Goal: Task Accomplishment & Management: Use online tool/utility

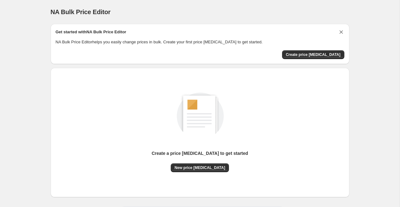
click at [338, 32] on icon "Dismiss card" at bounding box center [341, 32] width 6 height 6
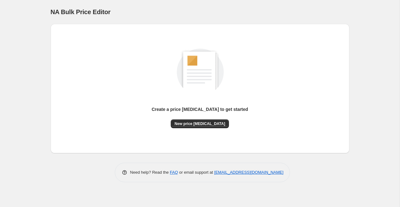
click at [38, 81] on div "NA Bulk Price Editor. This page is ready NA Bulk Price Editor Create a price ch…" at bounding box center [199, 103] width 399 height 207
click at [209, 126] on span "New price [MEDICAL_DATA]" at bounding box center [199, 123] width 51 height 5
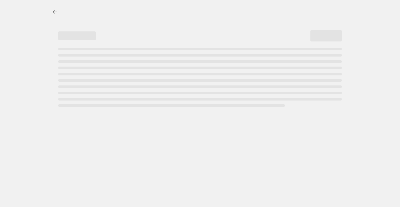
select select "percentage"
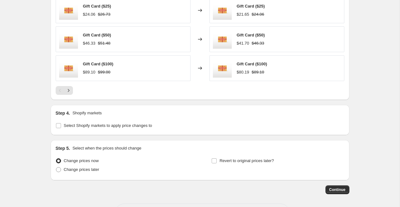
scroll to position [453, 0]
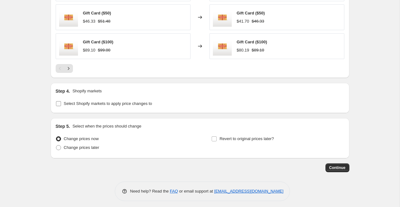
click at [119, 105] on span "Select Shopify markets to apply price changes to" at bounding box center [108, 103] width 88 height 5
click at [61, 105] on input "Select Shopify markets to apply price changes to" at bounding box center [58, 103] width 5 height 5
checkbox input "true"
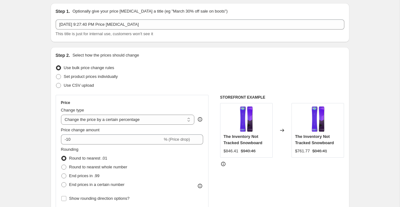
scroll to position [0, 0]
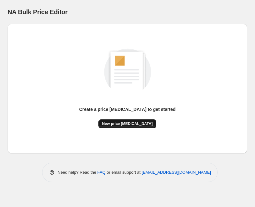
click at [129, 123] on span "New price [MEDICAL_DATA]" at bounding box center [127, 123] width 51 height 5
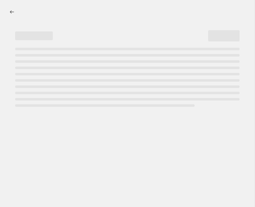
select select "percentage"
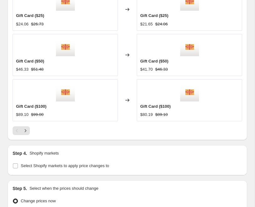
scroll to position [616, 0]
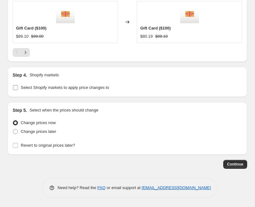
click at [107, 86] on span "Select Shopify markets to apply price changes to" at bounding box center [65, 87] width 88 height 5
click at [18, 86] on input "Select Shopify markets to apply price changes to" at bounding box center [15, 87] width 5 height 5
checkbox input "true"
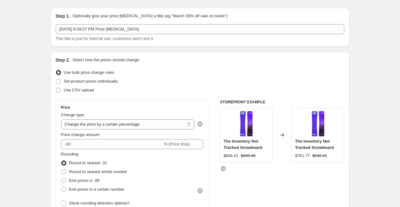
scroll to position [0, 0]
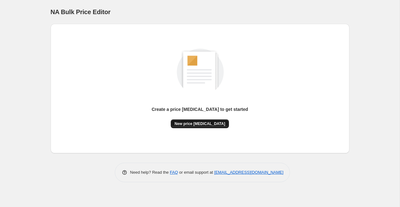
click at [186, 122] on span "New price [MEDICAL_DATA]" at bounding box center [199, 123] width 51 height 5
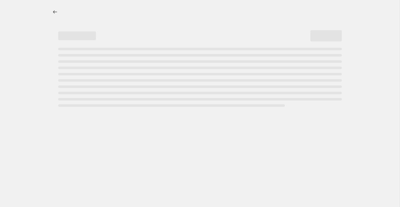
select select "percentage"
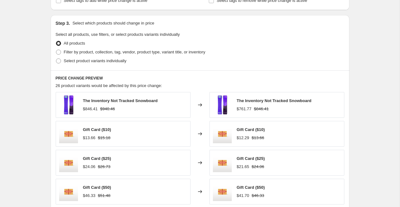
scroll to position [277, 0]
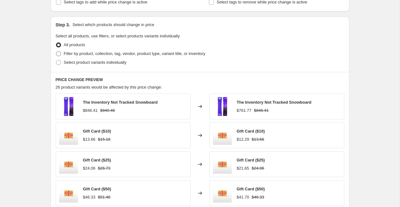
click at [150, 53] on span "Filter by product, collection, tag, vendor, product type, variant title, or inv…" at bounding box center [134, 53] width 141 height 5
click at [56, 52] on input "Filter by product, collection, tag, vendor, product type, variant title, or inv…" at bounding box center [56, 51] width 0 height 0
radio input "true"
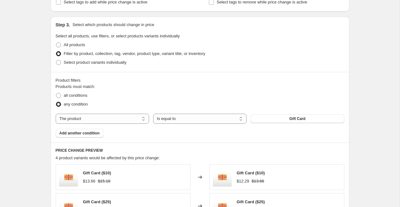
scroll to position [299, 0]
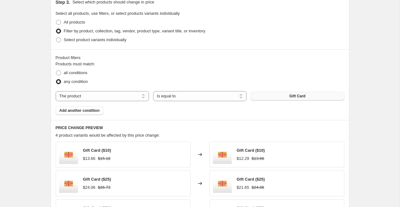
click at [271, 94] on button "Gift Card" at bounding box center [296, 96] width 93 height 9
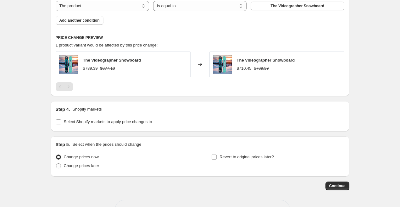
scroll to position [390, 0]
click at [135, 122] on span "Select Shopify markets to apply price changes to" at bounding box center [108, 121] width 88 height 5
click at [61, 122] on input "Select Shopify markets to apply price changes to" at bounding box center [58, 121] width 5 height 5
checkbox input "true"
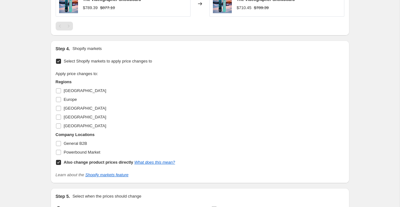
scroll to position [466, 0]
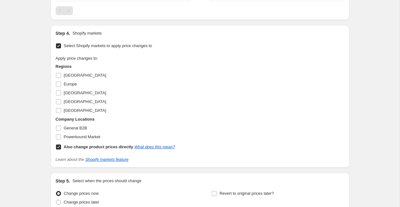
click at [83, 149] on b "Also change product prices directly" at bounding box center [98, 147] width 69 height 5
click at [61, 149] on input "Also change product prices directly What does this mean?" at bounding box center [58, 147] width 5 height 5
checkbox input "false"
click at [87, 137] on span "Powerbound Market" at bounding box center [82, 136] width 36 height 5
click at [61, 137] on input "Powerbound Market" at bounding box center [58, 136] width 5 height 5
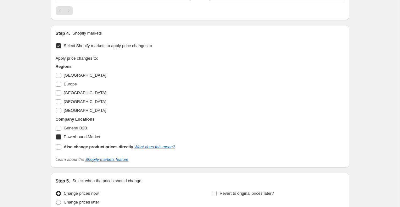
checkbox input "true"
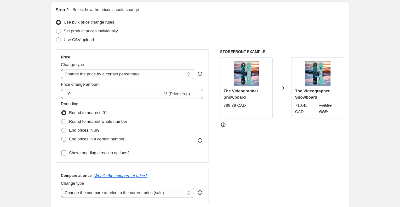
scroll to position [65, 0]
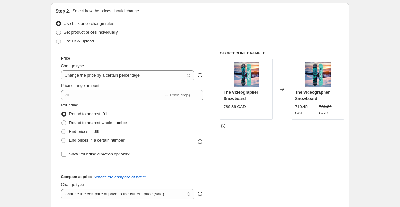
click at [229, 106] on div "789.39 CAD" at bounding box center [234, 107] width 22 height 6
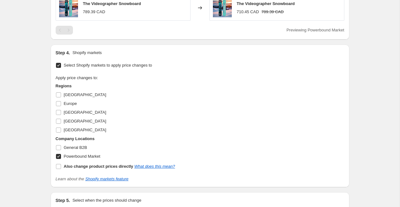
scroll to position [524, 0]
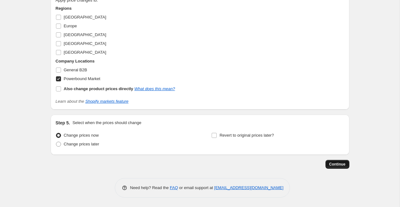
click at [332, 163] on span "Continue" at bounding box center [337, 164] width 16 height 5
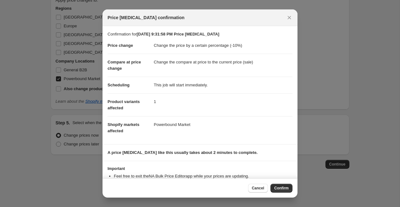
scroll to position [22, 0]
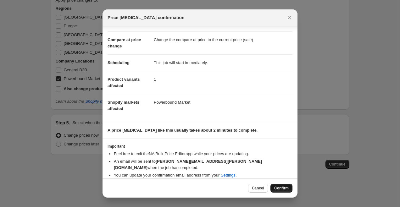
click at [284, 189] on span "Confirm" at bounding box center [281, 188] width 14 height 5
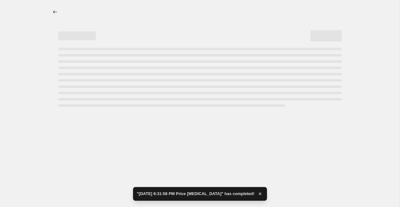
select select "percentage"
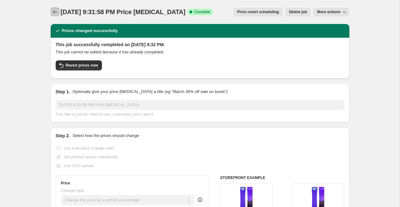
click at [57, 11] on icon "Price change jobs" at bounding box center [55, 12] width 6 height 6
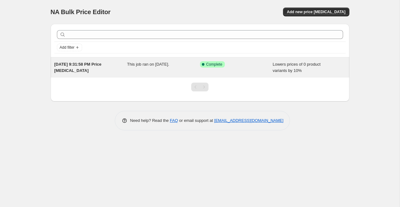
click at [306, 67] on div "Lowers prices of 0 product variants by 10%" at bounding box center [308, 67] width 73 height 13
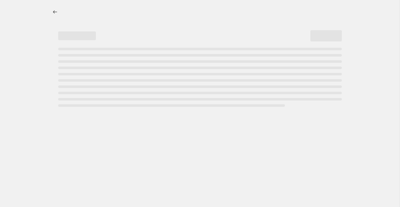
select select "percentage"
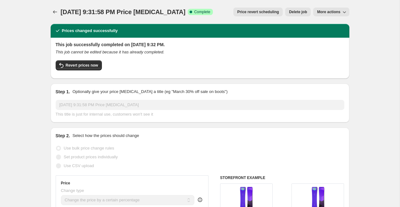
click at [299, 13] on span "Delete job" at bounding box center [298, 11] width 18 height 5
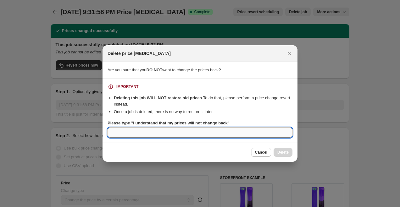
click at [241, 132] on input "Please type "I understand that my prices will not change back"" at bounding box center [199, 133] width 185 height 10
type input "I understand that my prices will not change back"
click at [263, 149] on button "Cancel" at bounding box center [261, 152] width 20 height 9
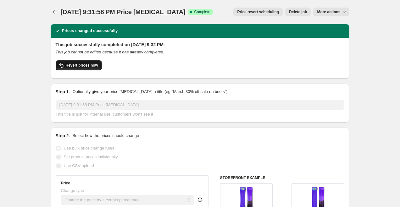
click at [91, 62] on button "Revert prices now" at bounding box center [79, 65] width 46 height 10
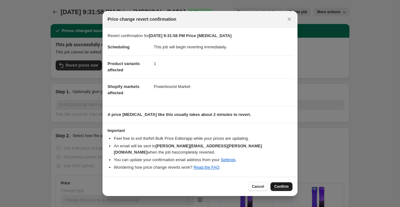
click at [286, 182] on button "Confirm" at bounding box center [281, 186] width 22 height 9
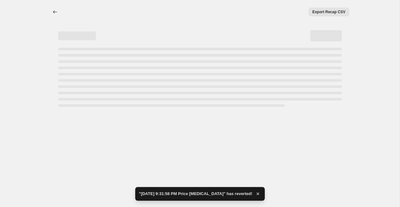
select select "percentage"
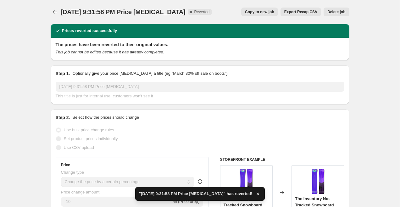
click at [341, 10] on span "Delete job" at bounding box center [336, 11] width 18 height 5
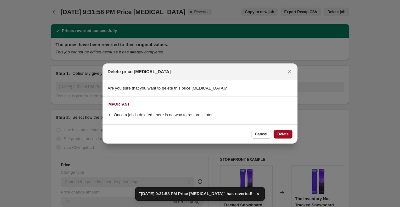
click at [282, 132] on span "Delete" at bounding box center [282, 134] width 11 height 5
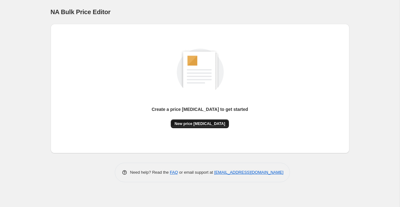
click at [207, 125] on span "New price [MEDICAL_DATA]" at bounding box center [199, 123] width 51 height 5
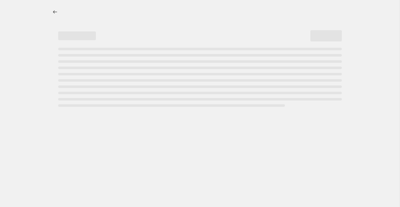
select select "percentage"
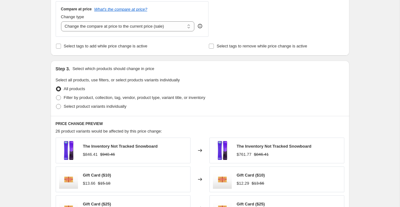
scroll to position [235, 0]
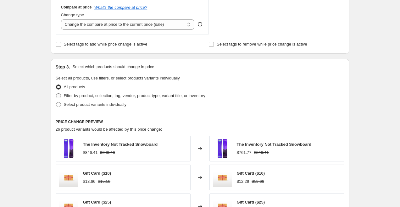
click at [110, 94] on span "Filter by product, collection, tag, vendor, product type, variant title, or inv…" at bounding box center [134, 95] width 141 height 5
click at [56, 94] on input "Filter by product, collection, tag, vendor, product type, variant title, or inv…" at bounding box center [56, 93] width 0 height 0
radio input "true"
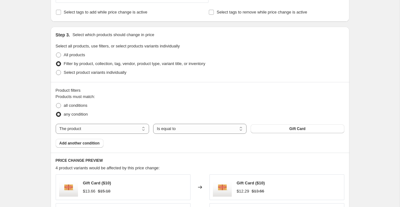
scroll to position [269, 0]
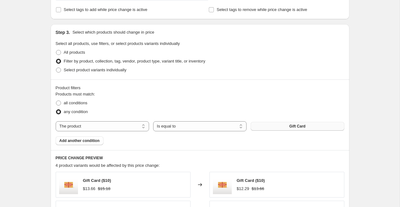
click at [311, 124] on button "Gift Card" at bounding box center [296, 126] width 93 height 9
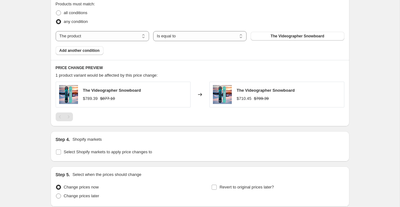
scroll to position [411, 0]
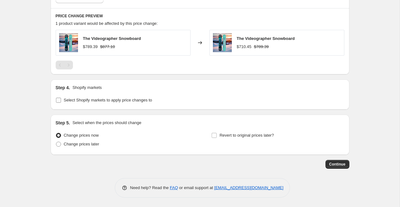
click at [121, 102] on span "Select Shopify markets to apply price changes to" at bounding box center [108, 100] width 88 height 5
click at [61, 102] on input "Select Shopify markets to apply price changes to" at bounding box center [58, 100] width 5 height 5
checkbox input "true"
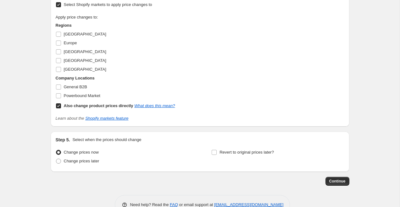
scroll to position [509, 0]
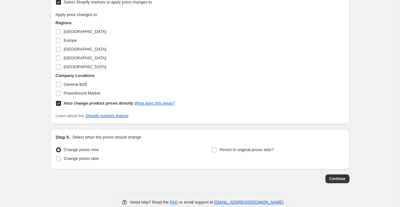
click at [71, 102] on b "Also change product prices directly" at bounding box center [98, 103] width 69 height 5
click at [61, 102] on input "Also change product prices directly What does this mean?" at bounding box center [58, 103] width 5 height 5
checkbox input "false"
click at [89, 92] on span "Powerbound Market" at bounding box center [82, 93] width 36 height 5
click at [61, 92] on input "Powerbound Market" at bounding box center [58, 93] width 5 height 5
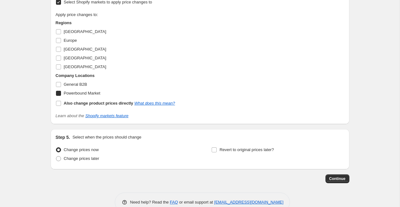
checkbox input "true"
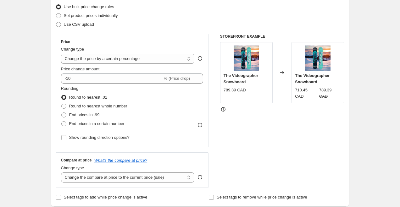
scroll to position [67, 0]
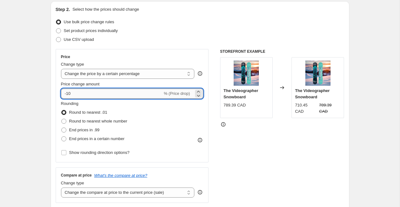
click at [106, 93] on input "-10" at bounding box center [111, 94] width 101 height 10
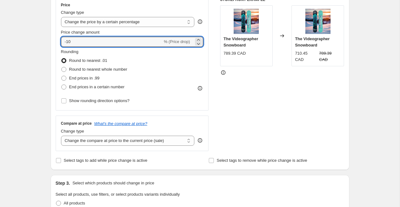
scroll to position [120, 0]
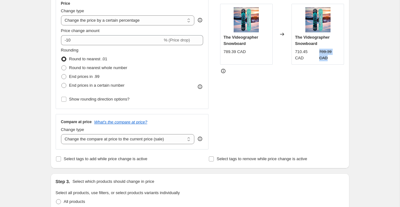
drag, startPoint x: 319, startPoint y: 52, endPoint x: 334, endPoint y: 56, distance: 16.2
click at [334, 56] on strike "789.39 CAD" at bounding box center [330, 55] width 22 height 13
click at [322, 77] on div "STOREFRONT EXAMPLE The Videographer Snowboard 789.39 CAD Changed to The Videogr…" at bounding box center [282, 73] width 124 height 154
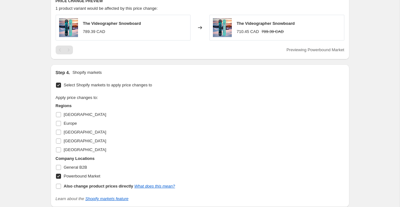
scroll to position [524, 0]
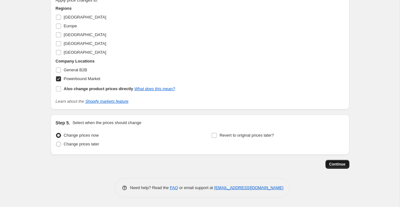
click at [333, 162] on span "Continue" at bounding box center [337, 164] width 16 height 5
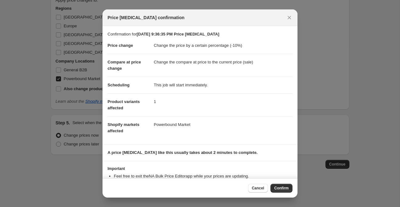
scroll to position [22, 0]
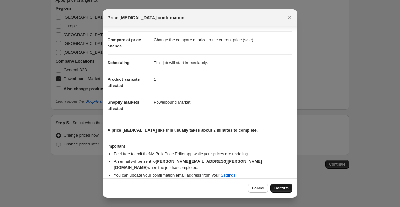
click at [276, 187] on span "Confirm" at bounding box center [281, 188] width 14 height 5
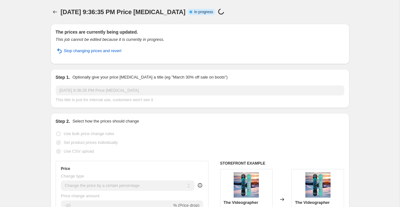
click at [257, 16] on div "[DATE] 9:36:35 PM Price [MEDICAL_DATA] Info Partially complete In progress Pric…" at bounding box center [173, 12] width 225 height 9
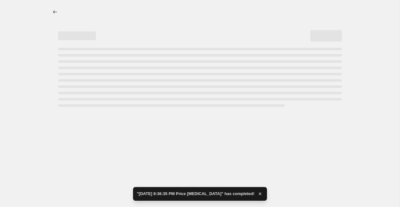
select select "percentage"
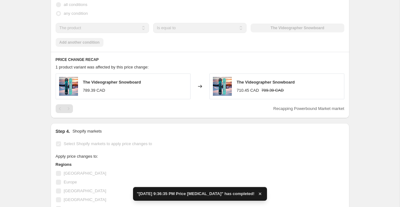
scroll to position [429, 0]
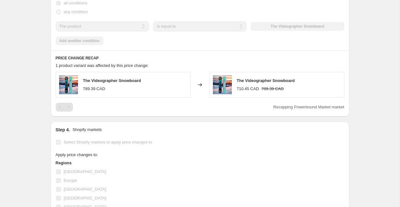
click at [243, 88] on div "710.45 CAD" at bounding box center [248, 89] width 22 height 6
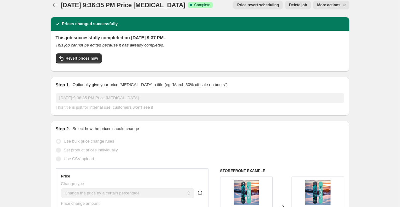
scroll to position [0, 0]
